Goal: Information Seeking & Learning: Learn about a topic

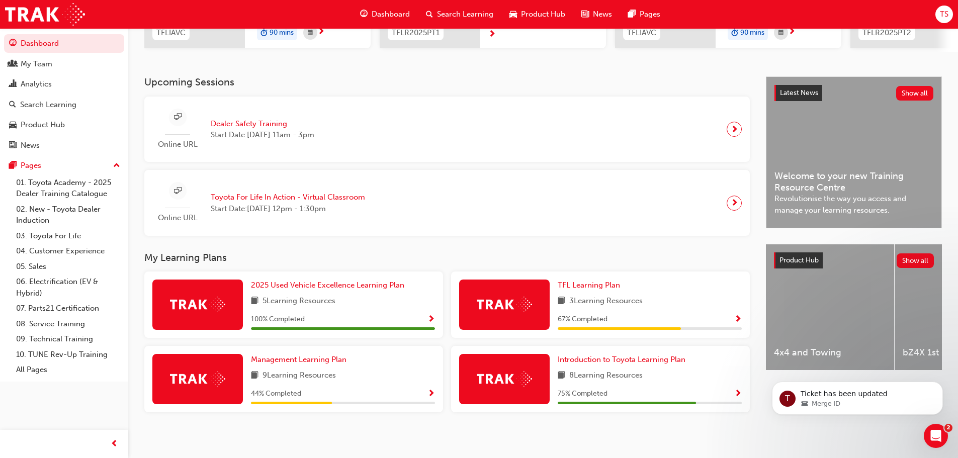
scroll to position [187, 0]
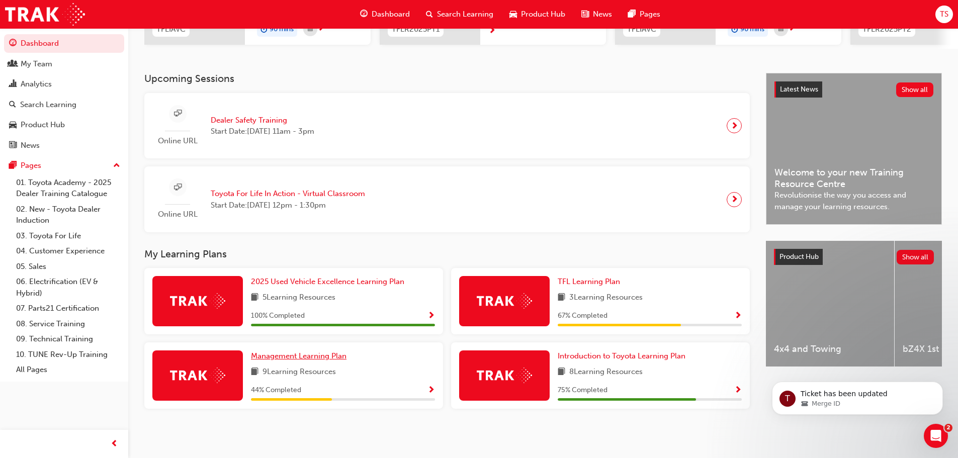
click at [277, 354] on span "Management Learning Plan" at bounding box center [299, 355] width 96 height 9
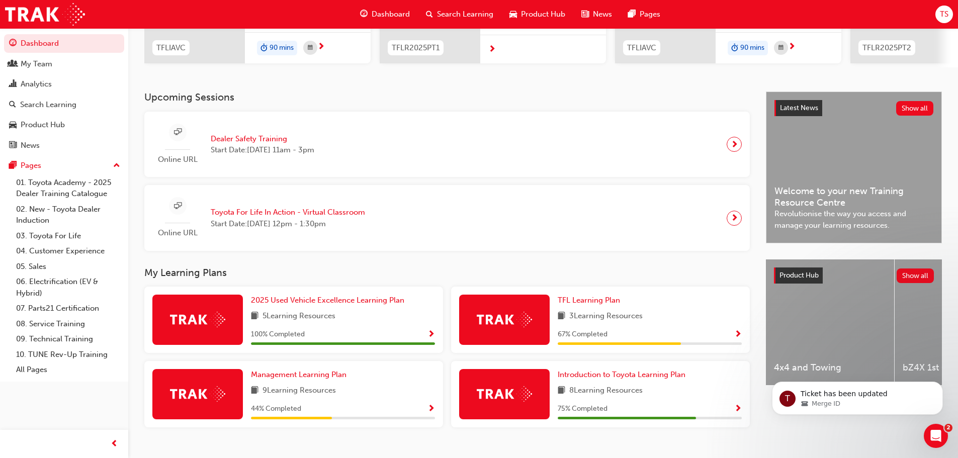
scroll to position [187, 0]
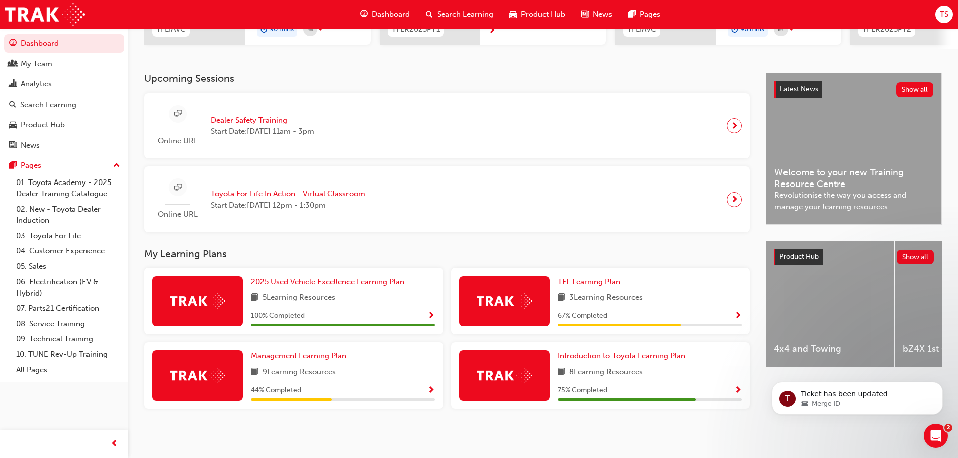
click at [559, 280] on span "TFL Learning Plan" at bounding box center [589, 281] width 62 height 9
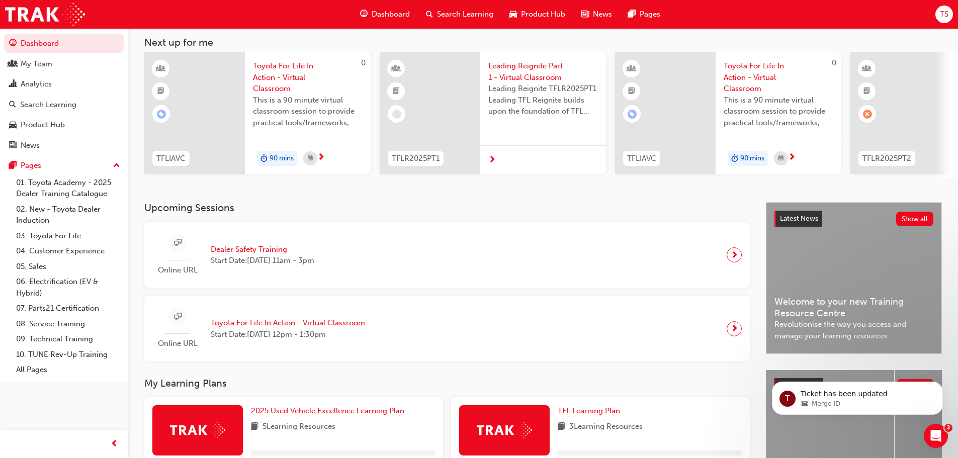
scroll to position [151, 0]
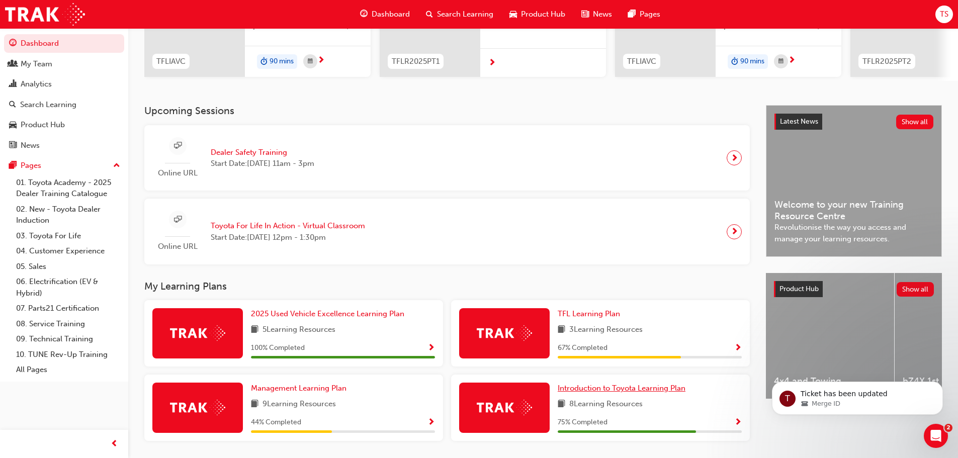
click at [559, 389] on span "Introduction to Toyota Learning Plan" at bounding box center [622, 388] width 128 height 9
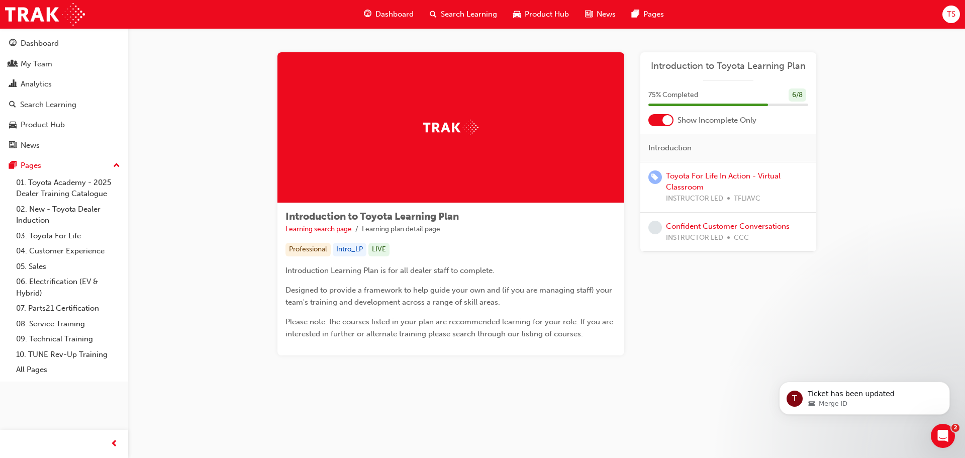
click at [559, 267] on div "Learning Plan Introduction to Toyota Learning Plan 75 % Completed 6 / 8 Show In…" at bounding box center [729, 203] width 176 height 303
click at [559, 226] on link "Confident Customer Conversations" at bounding box center [728, 226] width 124 height 9
